Goal: Task Accomplishment & Management: Check status

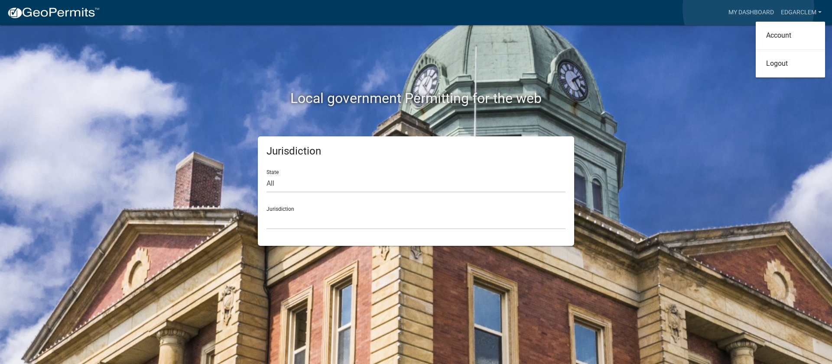
click at [748, 9] on link "My Dashboard" at bounding box center [751, 12] width 52 height 16
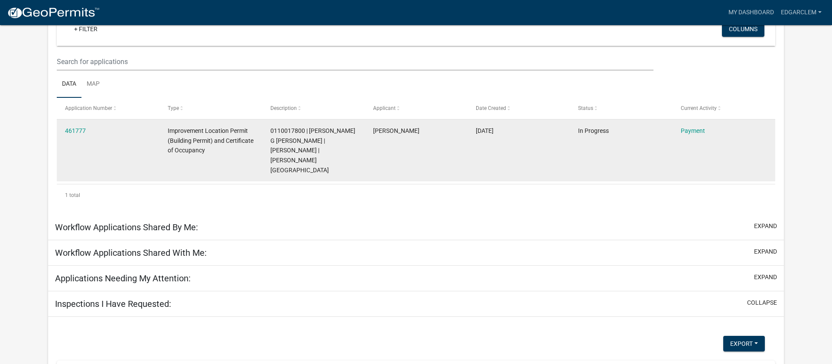
scroll to position [108, 0]
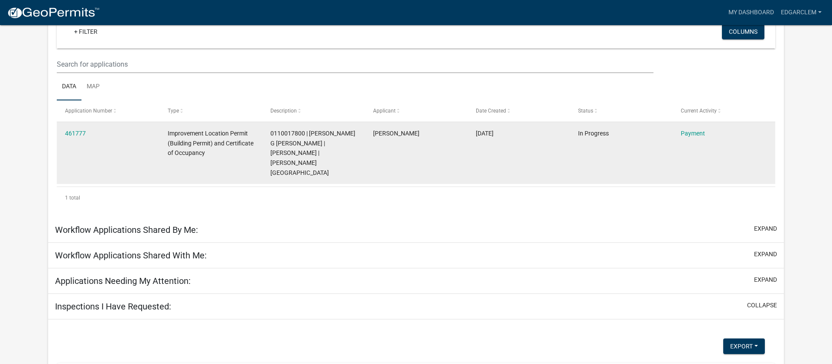
click at [668, 151] on datatable-body-cell "In Progress" at bounding box center [621, 153] width 103 height 62
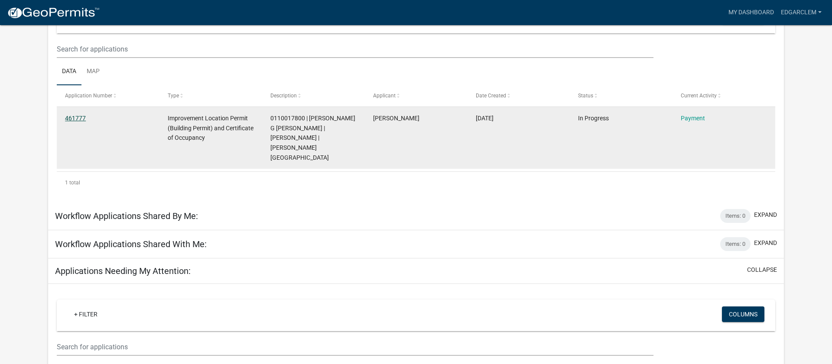
scroll to position [93, 0]
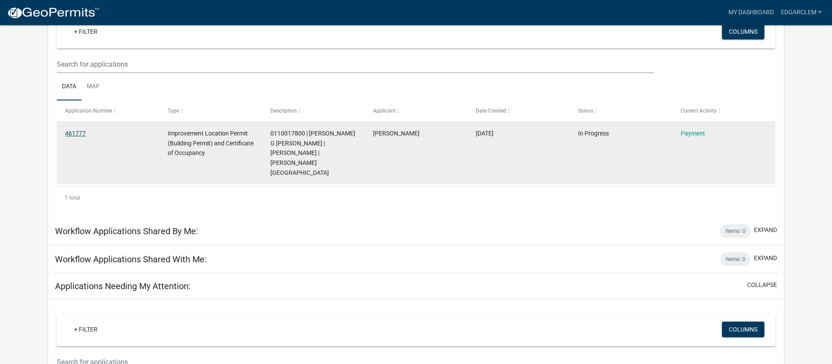
click at [77, 133] on link "461777" at bounding box center [75, 133] width 21 height 7
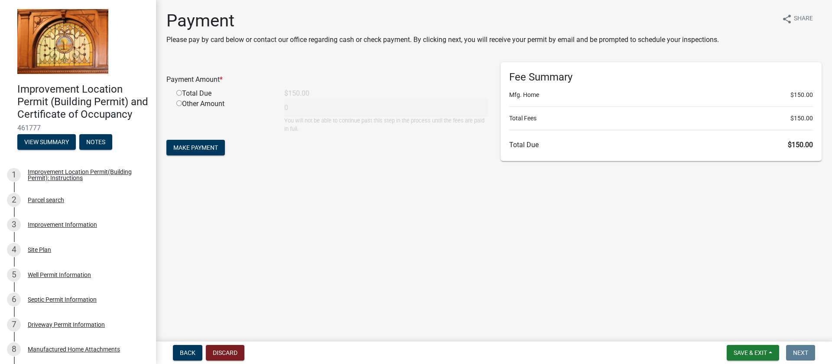
click at [180, 93] on input "radio" at bounding box center [179, 93] width 6 height 6
radio input "true"
type input "150"
click at [208, 146] on span "Make Payment" at bounding box center [195, 147] width 45 height 7
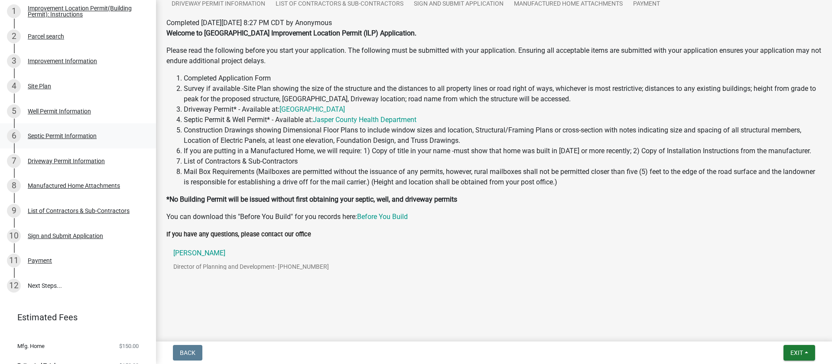
scroll to position [179, 0]
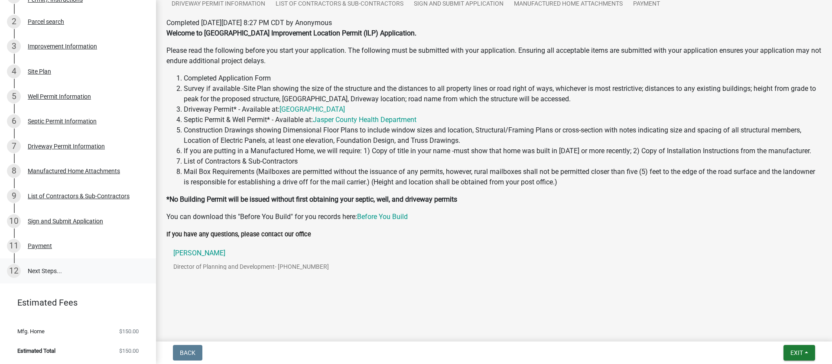
click at [42, 272] on link "12 Next Steps..." at bounding box center [78, 271] width 156 height 25
click at [27, 251] on div "11 Payment" at bounding box center [74, 246] width 135 height 14
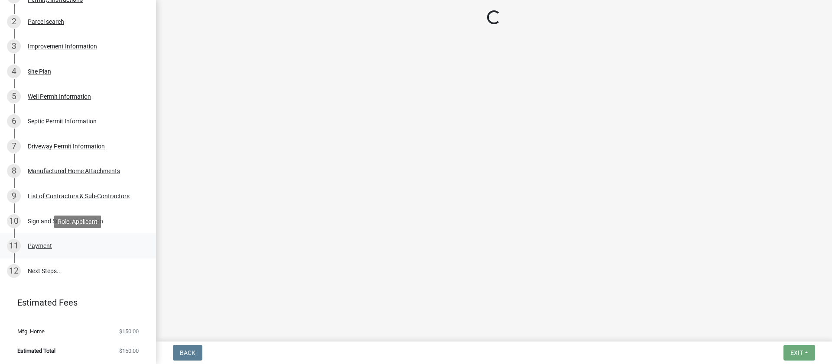
scroll to position [0, 0]
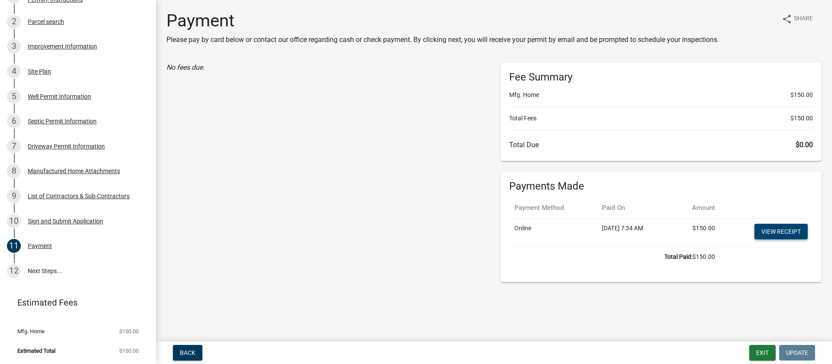
click at [784, 235] on link "View receipt" at bounding box center [780, 232] width 53 height 16
drag, startPoint x: 43, startPoint y: 266, endPoint x: 57, endPoint y: 268, distance: 14.0
click at [43, 266] on link "12 Next Steps..." at bounding box center [78, 271] width 156 height 25
click at [58, 273] on link "12 Next Steps..." at bounding box center [78, 271] width 156 height 25
click at [40, 270] on link "12 Next Steps..." at bounding box center [78, 271] width 156 height 25
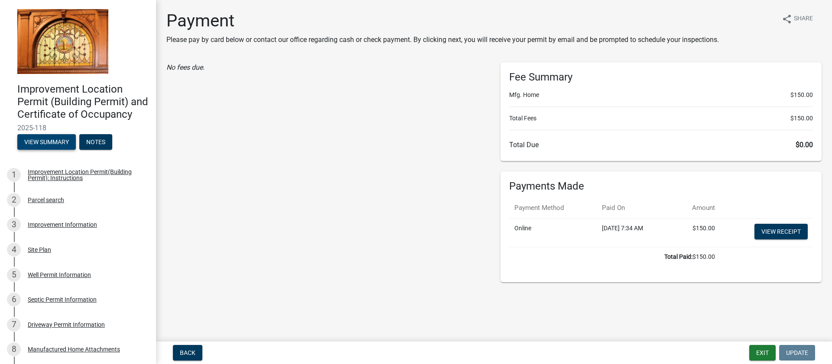
click at [39, 145] on button "View Summary" at bounding box center [46, 142] width 59 height 16
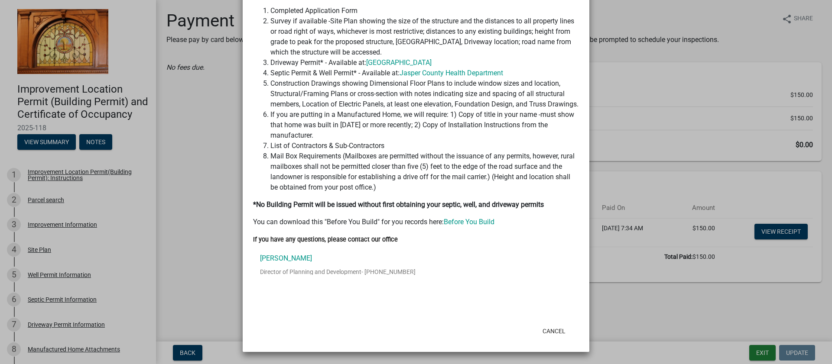
scroll to position [264, 0]
click at [194, 120] on ngb-modal-window "Summary × Printer Friendly Improvement Location Permit(Building Permit): Instru…" at bounding box center [416, 182] width 832 height 364
